Goal: Transaction & Acquisition: Purchase product/service

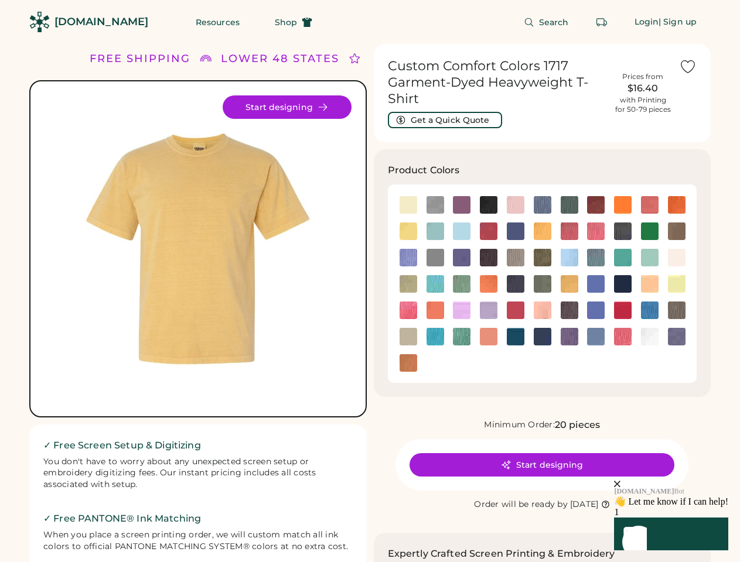
click at [369, 281] on div "FREE SHIPPING LOWER 48 STATES ALL ORDERS FREE SHIPPING LOWER 48 STATES ALL ORDE…" at bounding box center [369, 573] width 681 height 1058
click at [369, 303] on div "FREE SHIPPING LOWER 48 STATES ALL ORDERS FREE SHIPPING LOWER 48 STATES ALL ORDE…" at bounding box center [369, 573] width 681 height 1058
click at [198, 303] on img at bounding box center [198, 248] width 307 height 307
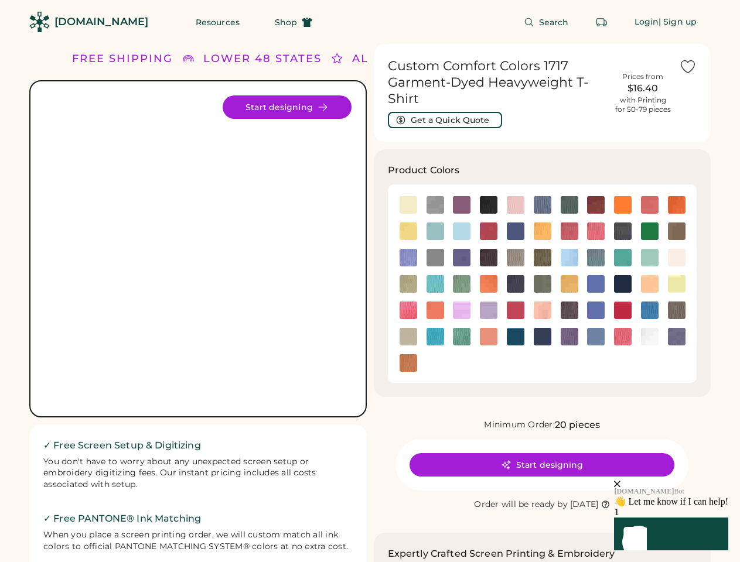
click at [198, 59] on div "FREE SHIPPING LOWER 48 STATES ALL ORDERS FREE SHIPPING LOWER 48 STATES ALL ORDE…" at bounding box center [514, 59] width 884 height 16
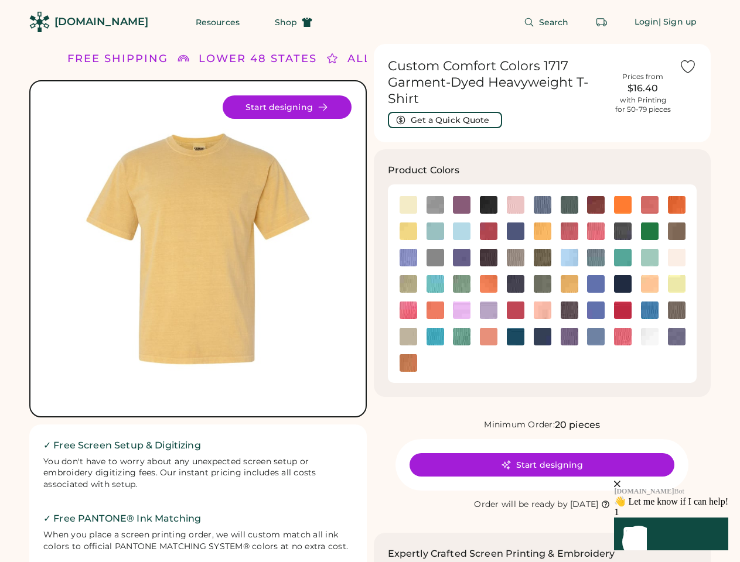
click at [146, 59] on div "FREE SHIPPING" at bounding box center [117, 59] width 101 height 16
click at [286, 59] on div "LOWER 48 STATES" at bounding box center [253, 59] width 118 height 16
click at [360, 59] on div "ALL ORDERS" at bounding box center [378, 59] width 81 height 16
